Goal: Find specific page/section: Find specific page/section

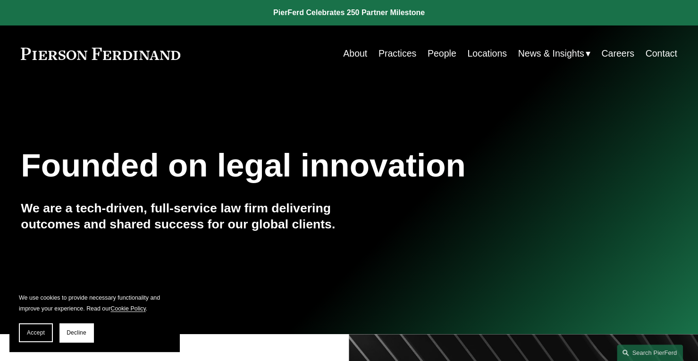
click at [628, 52] on link "Careers" at bounding box center [618, 53] width 33 height 18
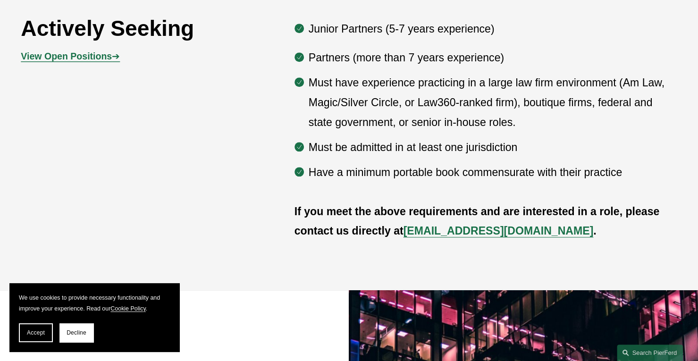
scroll to position [540, 0]
click at [43, 61] on strong "View Open Positions" at bounding box center [66, 56] width 91 height 10
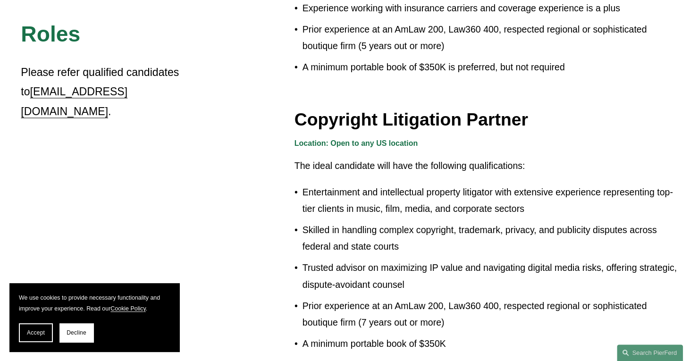
scroll to position [854, 0]
